Goal: Task Accomplishment & Management: Use online tool/utility

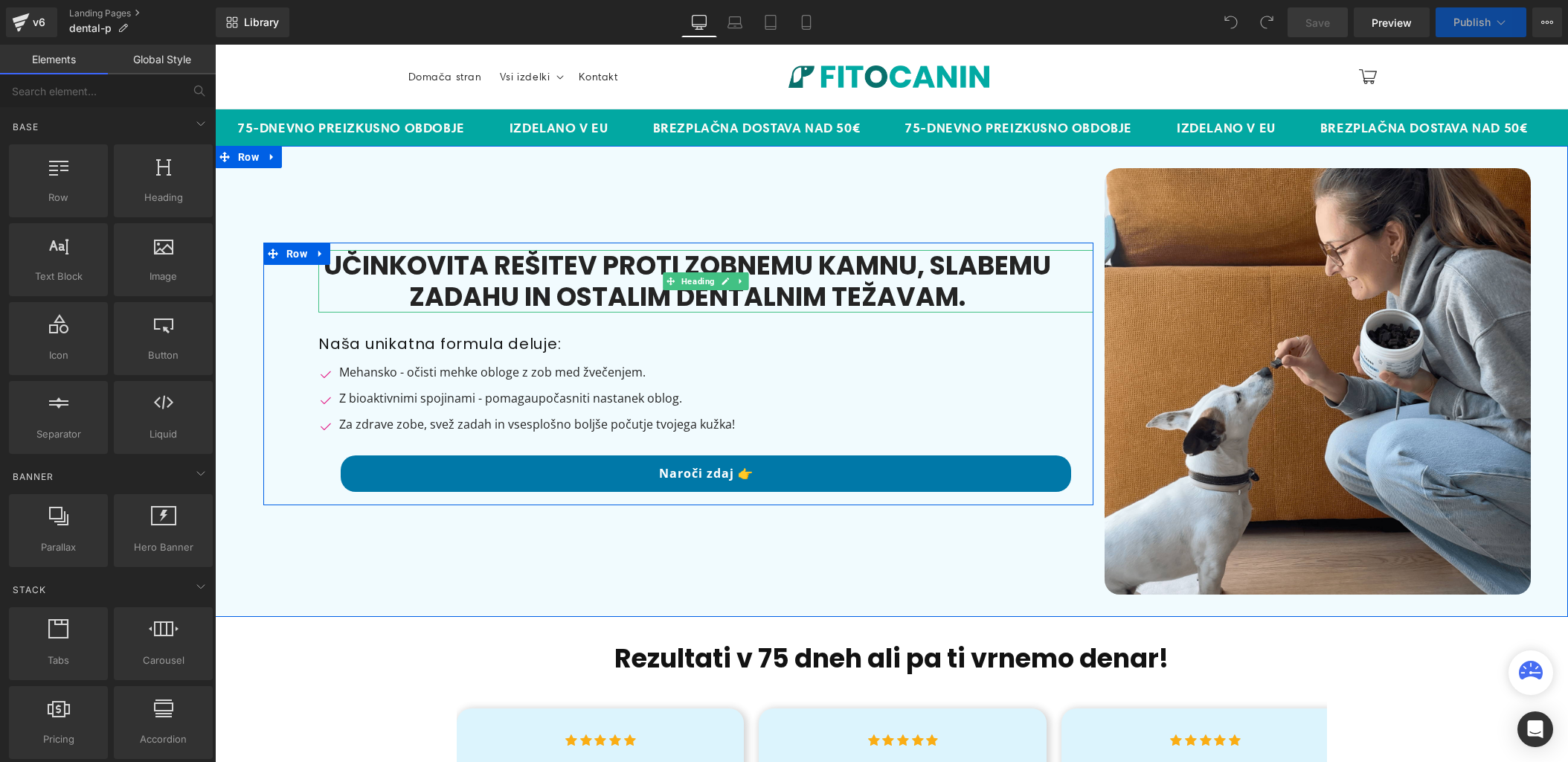
click at [784, 267] on h1 "Učinkovita rešitev proti zobnemu kamnu, slabemu zadahu in ostalim dentalnim tež…" at bounding box center [687, 281] width 738 height 62
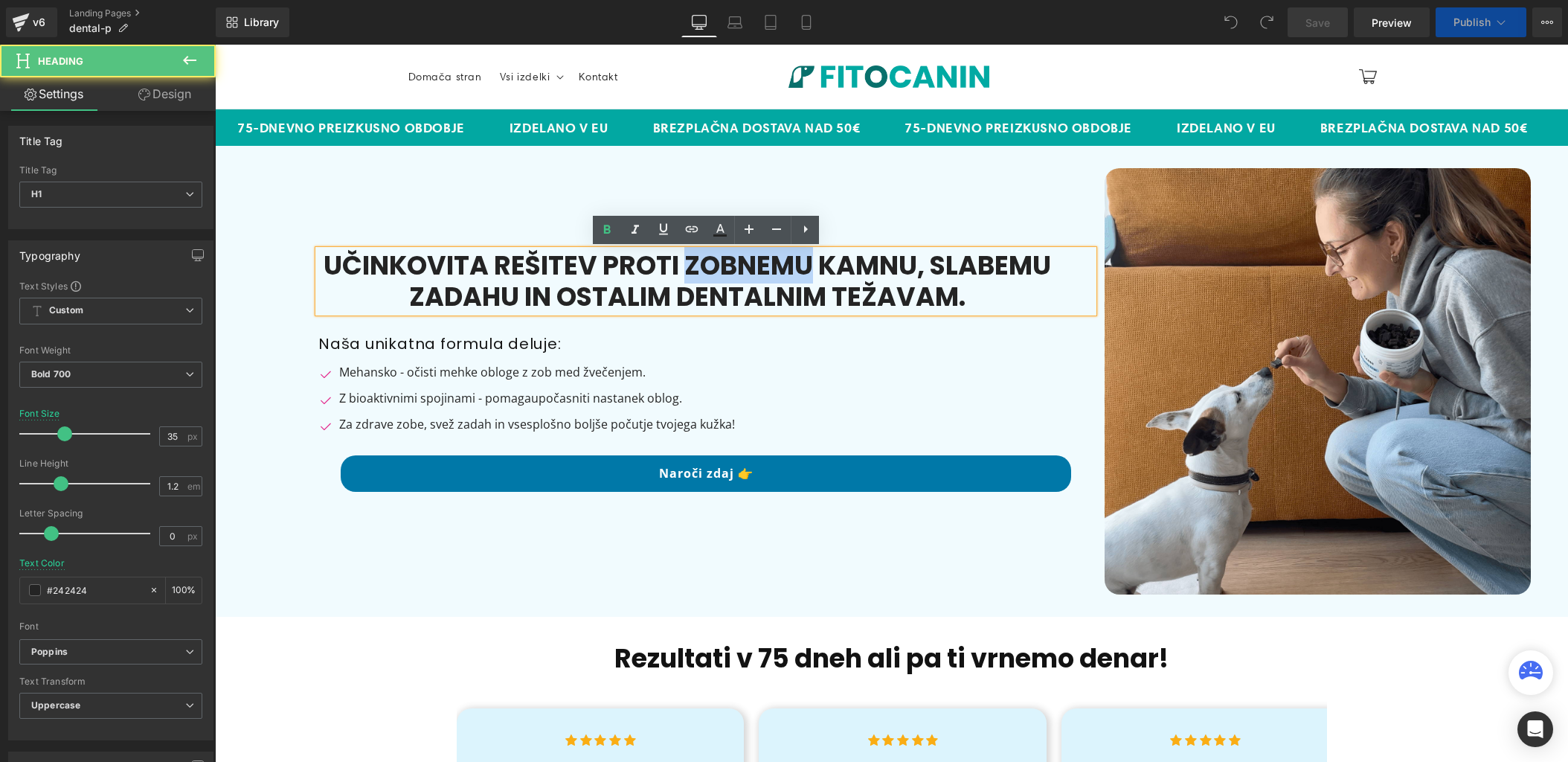
click at [784, 267] on h1 "Učinkovita rešitev proti zobnemu kamnu, slabemu zadahu in ostalim dentalnim tež…" at bounding box center [687, 281] width 738 height 62
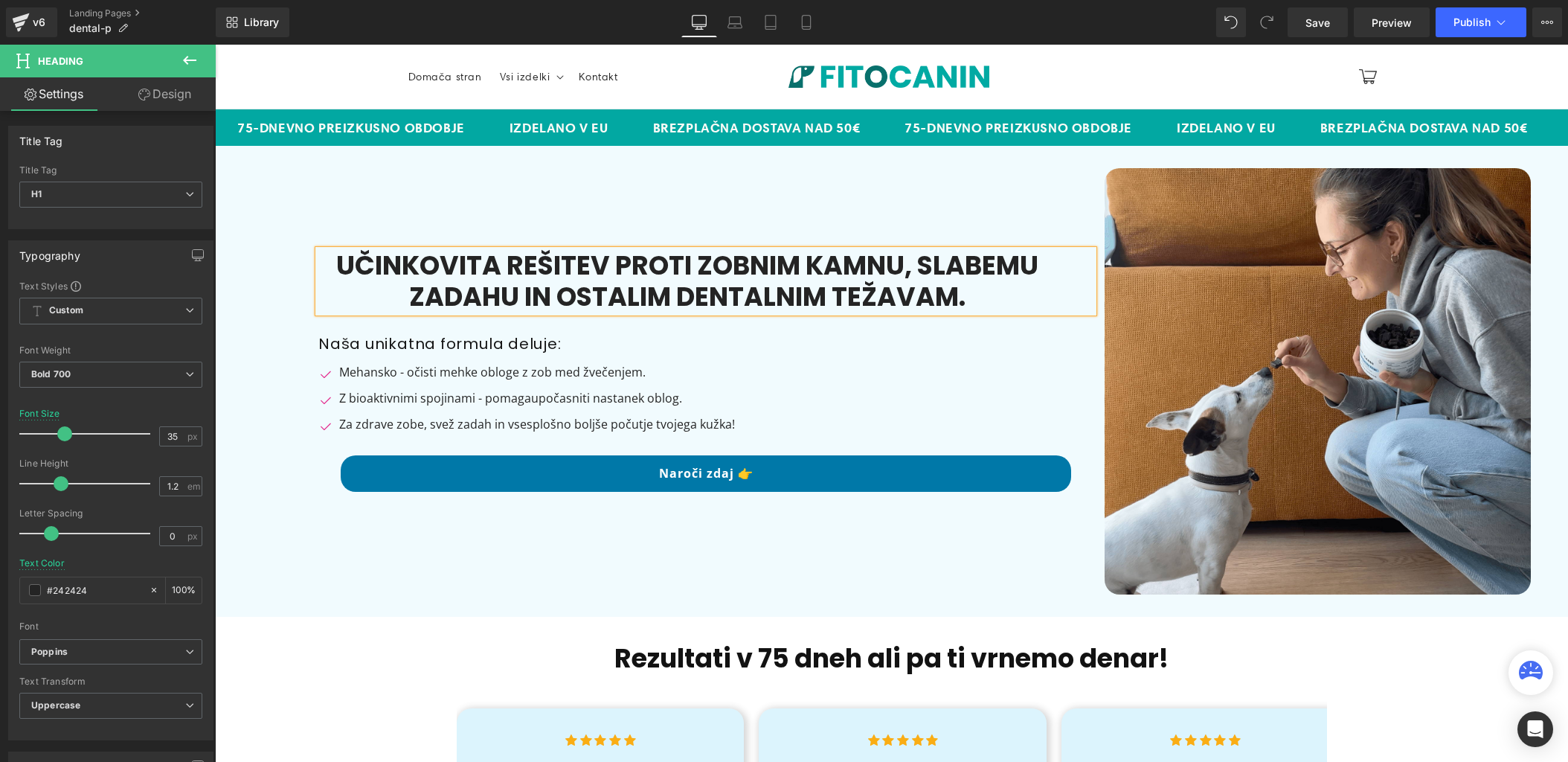
click at [872, 270] on h1 "Učinkovita rešitev proti ZOBNIM kamnu, slabemu zadahu in ostalim dentalnim teža…" at bounding box center [687, 281] width 738 height 62
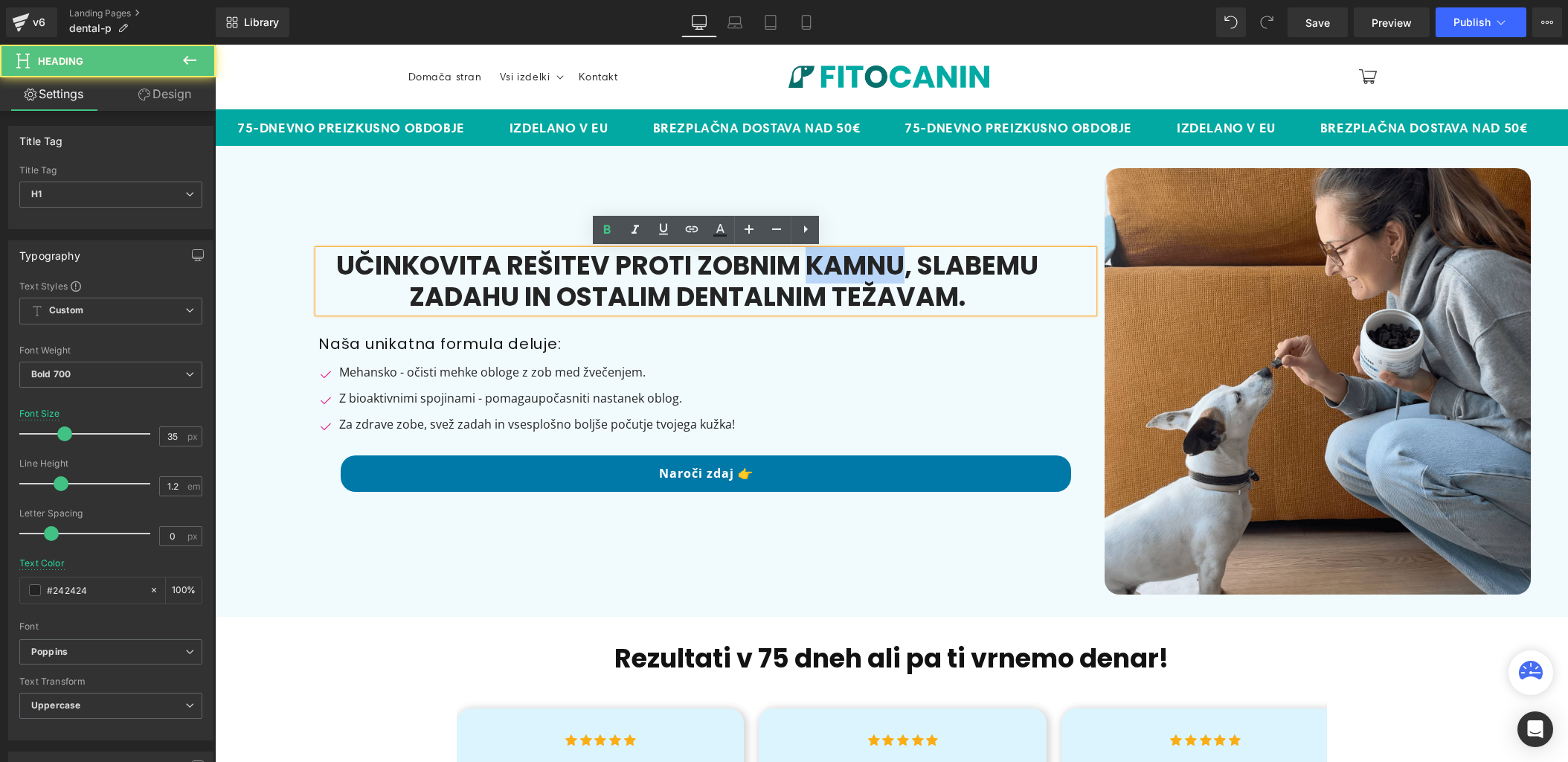
click at [872, 270] on h1 "Učinkovita rešitev proti ZOBNIM kamnu, slabemu zadahu in ostalim dentalnim teža…" at bounding box center [687, 281] width 738 height 62
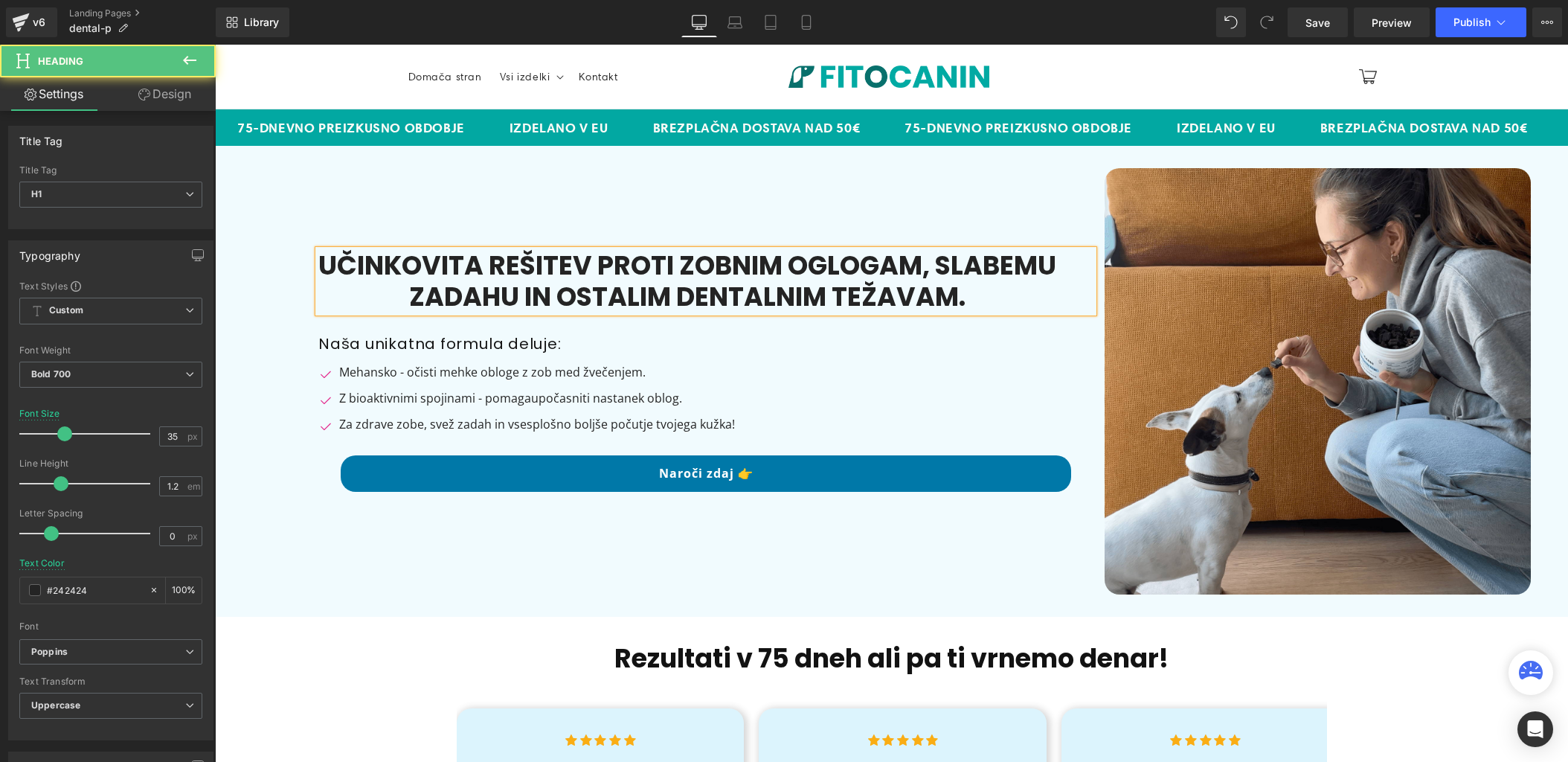
click at [898, 262] on h1 "Učinkovita rešitev proti ZOBNIM OGLOGAM, slabemu zadahu in ostalim dentalnim te…" at bounding box center [687, 281] width 738 height 62
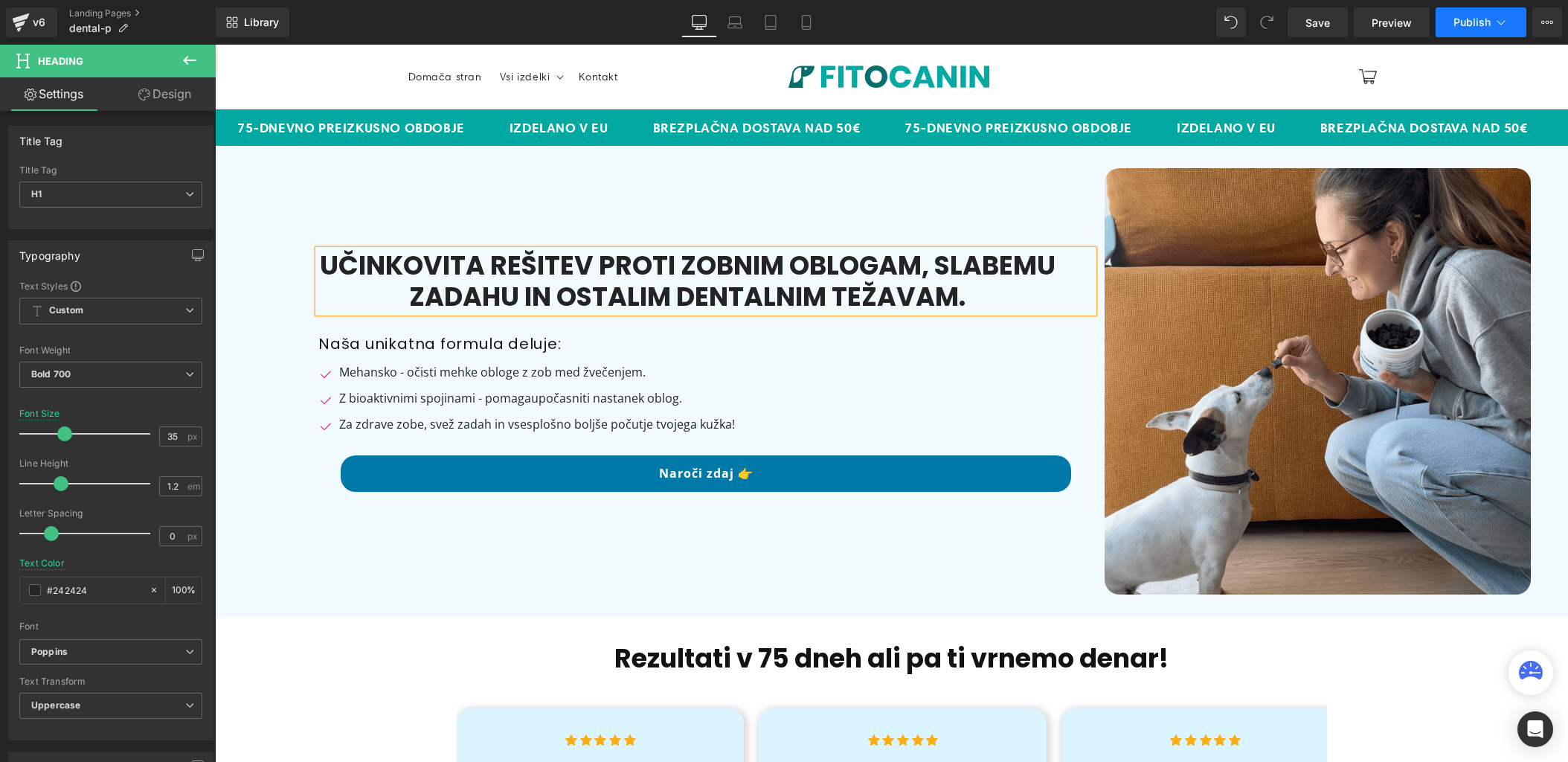
click at [1473, 22] on span "Publish" at bounding box center [1471, 22] width 37 height 12
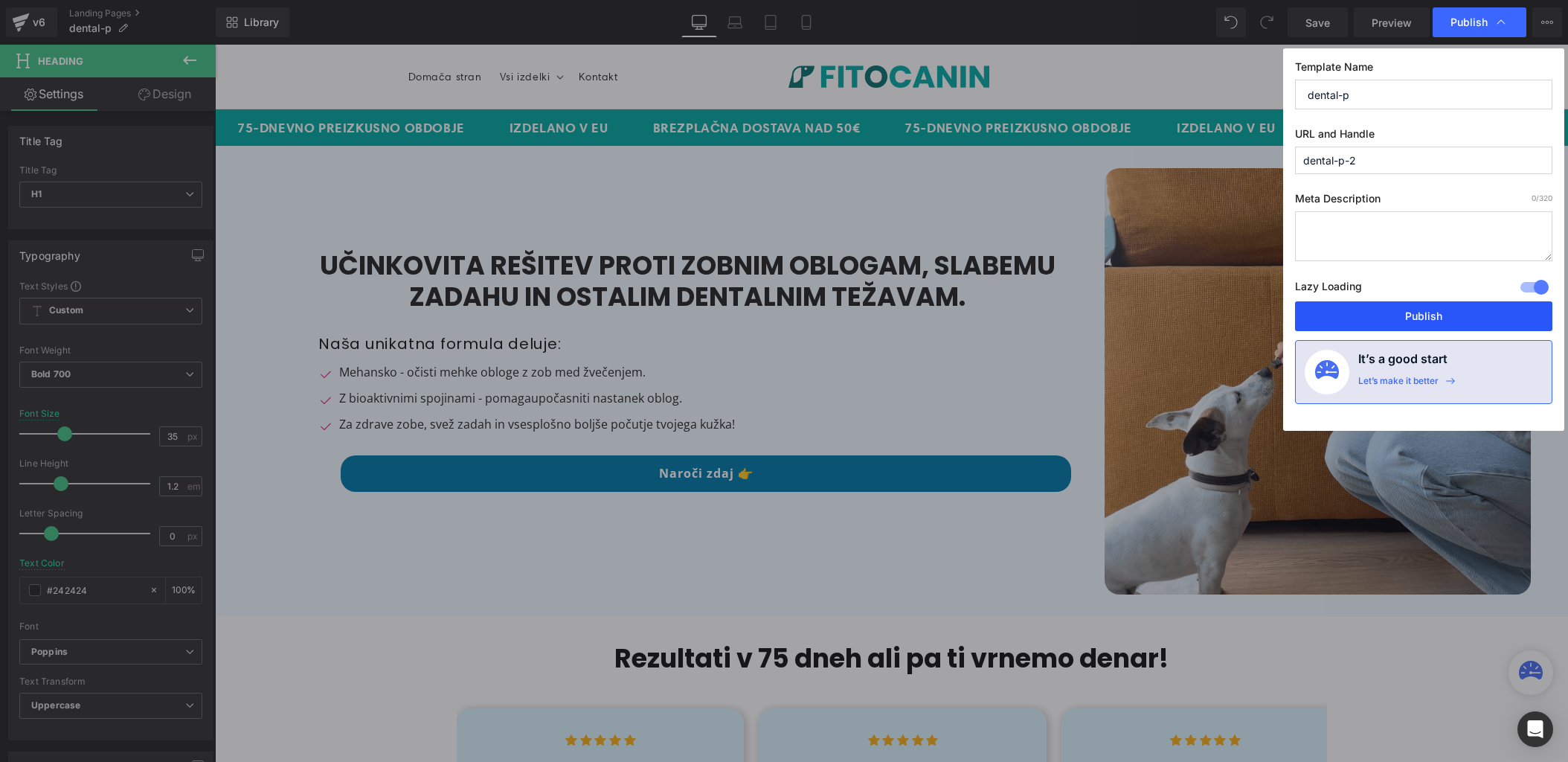
click at [1438, 310] on button "Publish" at bounding box center [1424, 315] width 257 height 29
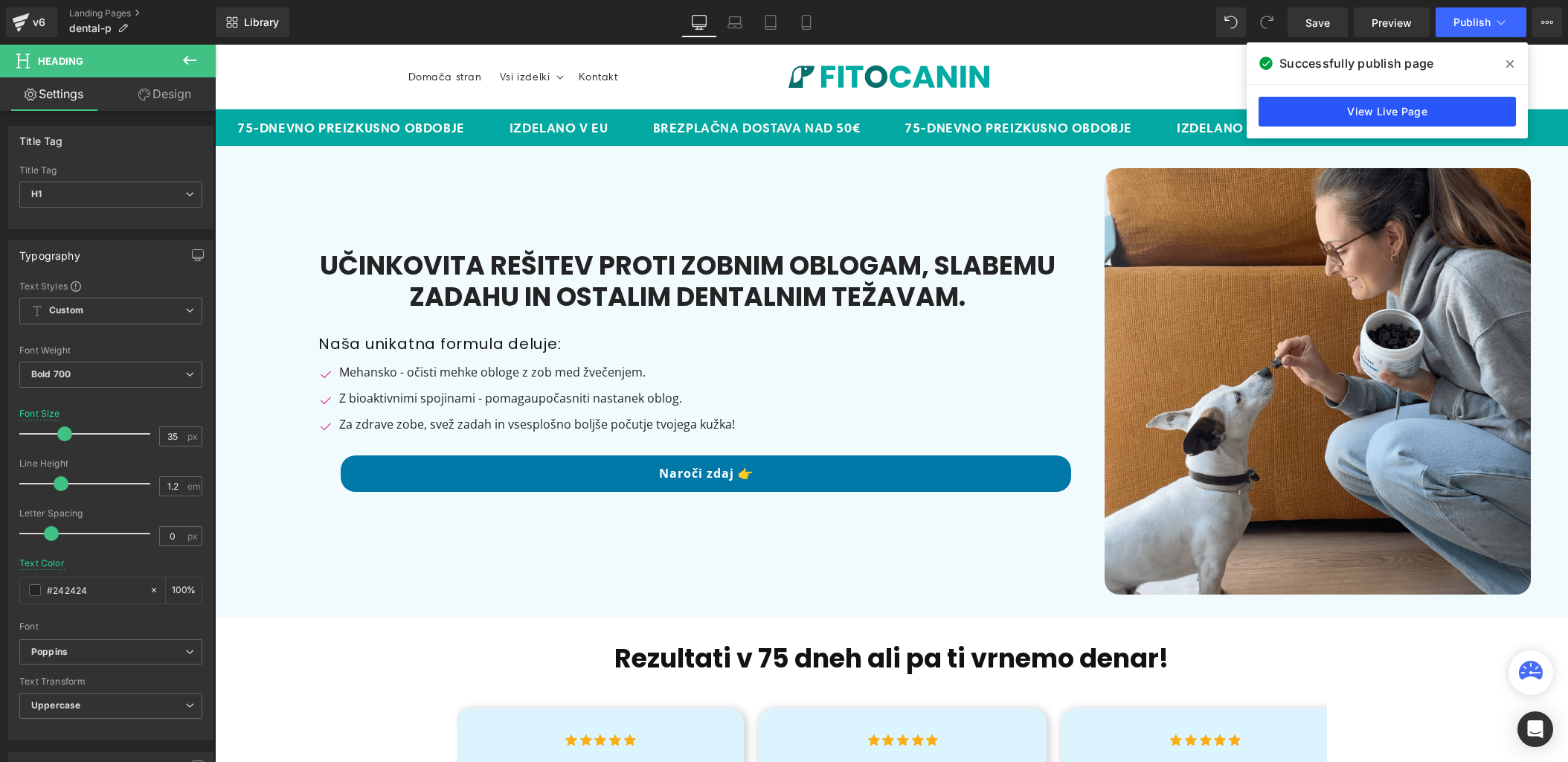
click at [1424, 117] on link "View Live Page" at bounding box center [1387, 111] width 257 height 29
